Goal: Register for event/course

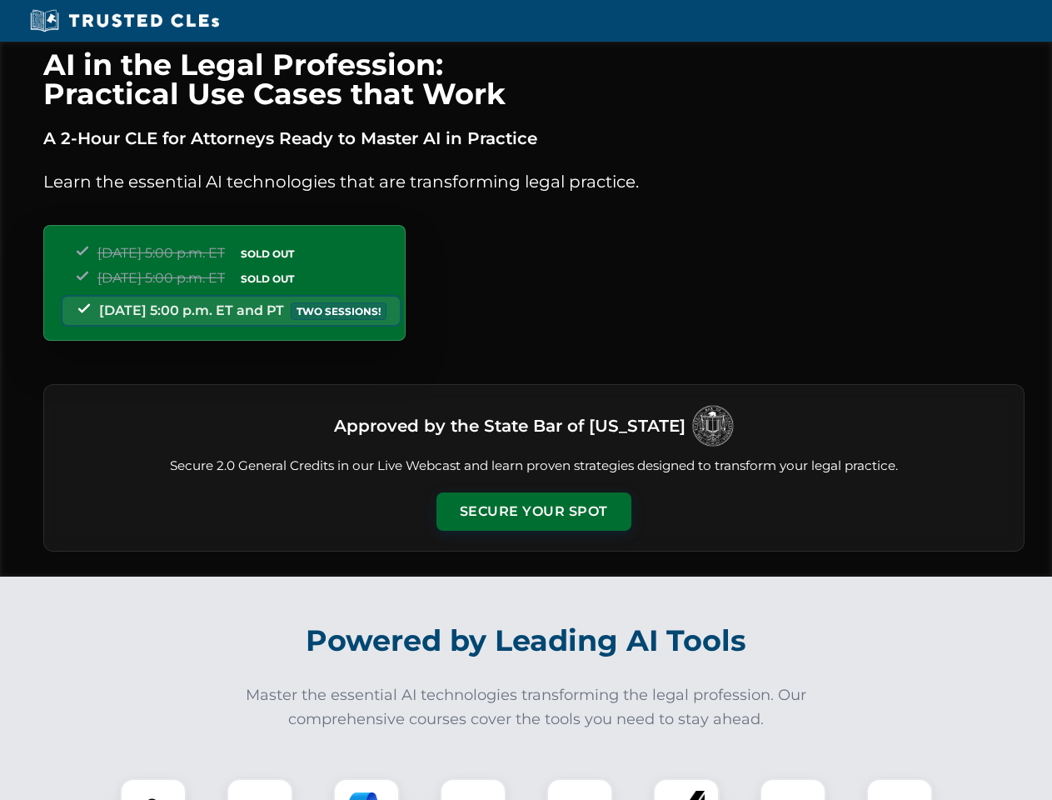
click at [533, 511] on button "Secure Your Spot" at bounding box center [533, 511] width 195 height 38
click at [153, 789] on img at bounding box center [153, 811] width 48 height 48
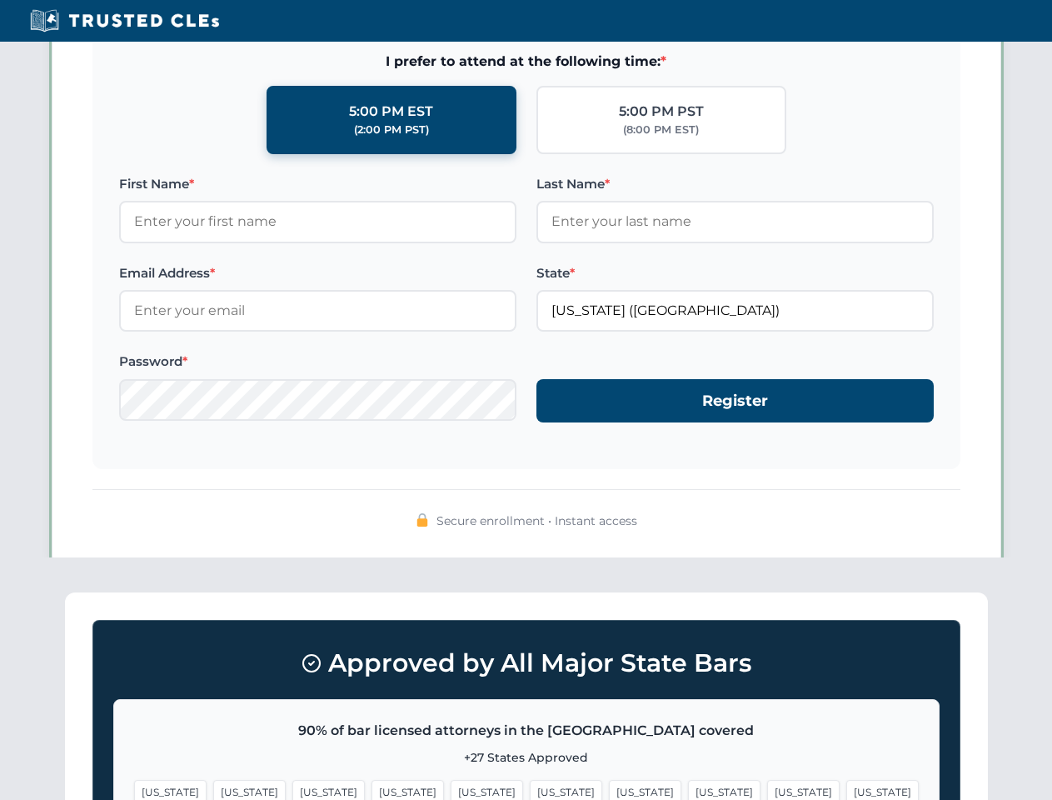
click at [609, 789] on span "[US_STATE]" at bounding box center [645, 792] width 72 height 24
click at [767, 789] on span "[US_STATE]" at bounding box center [803, 792] width 72 height 24
